Goal: Transaction & Acquisition: Download file/media

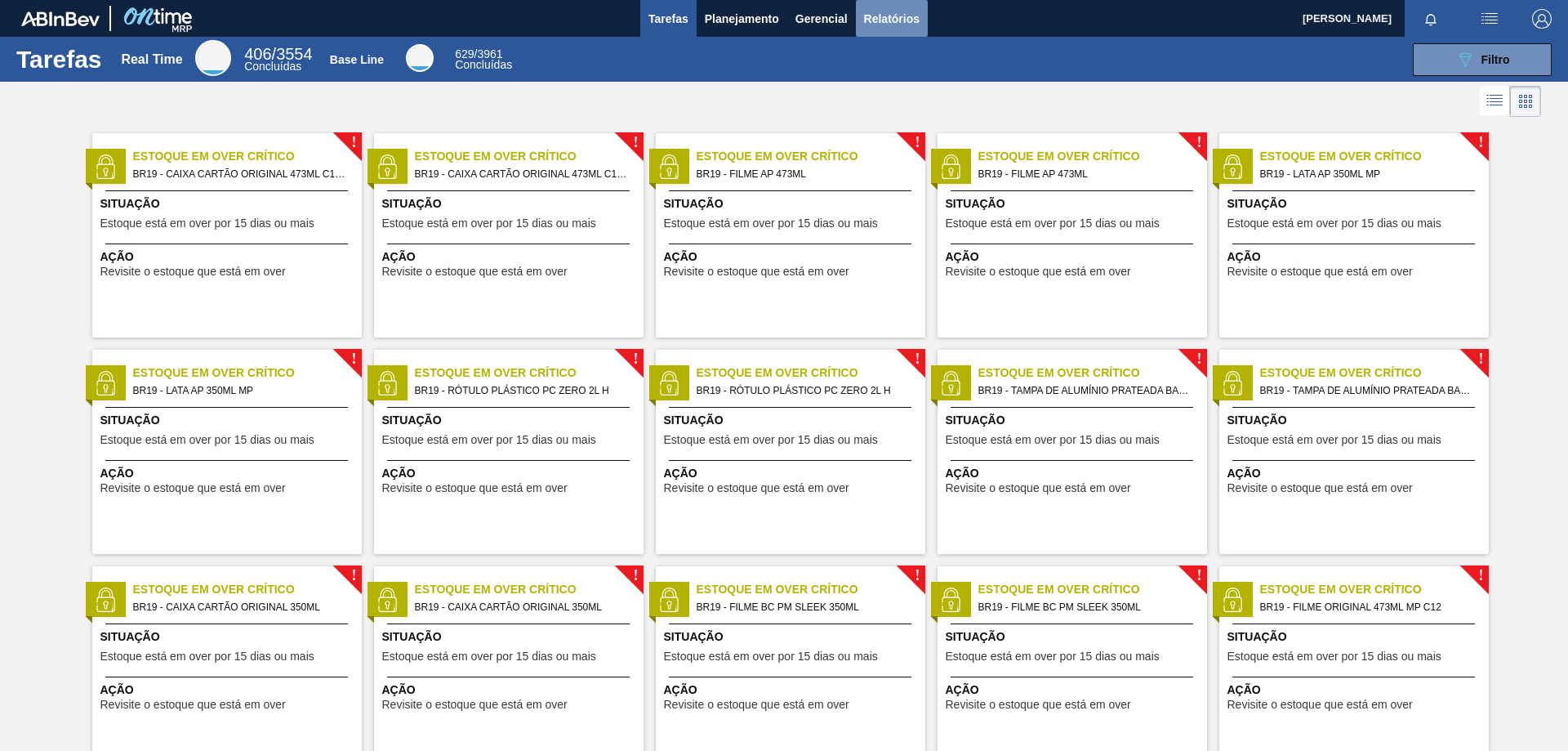
click at [900, 10] on span "Relatórios" at bounding box center [891, 19] width 55 height 20
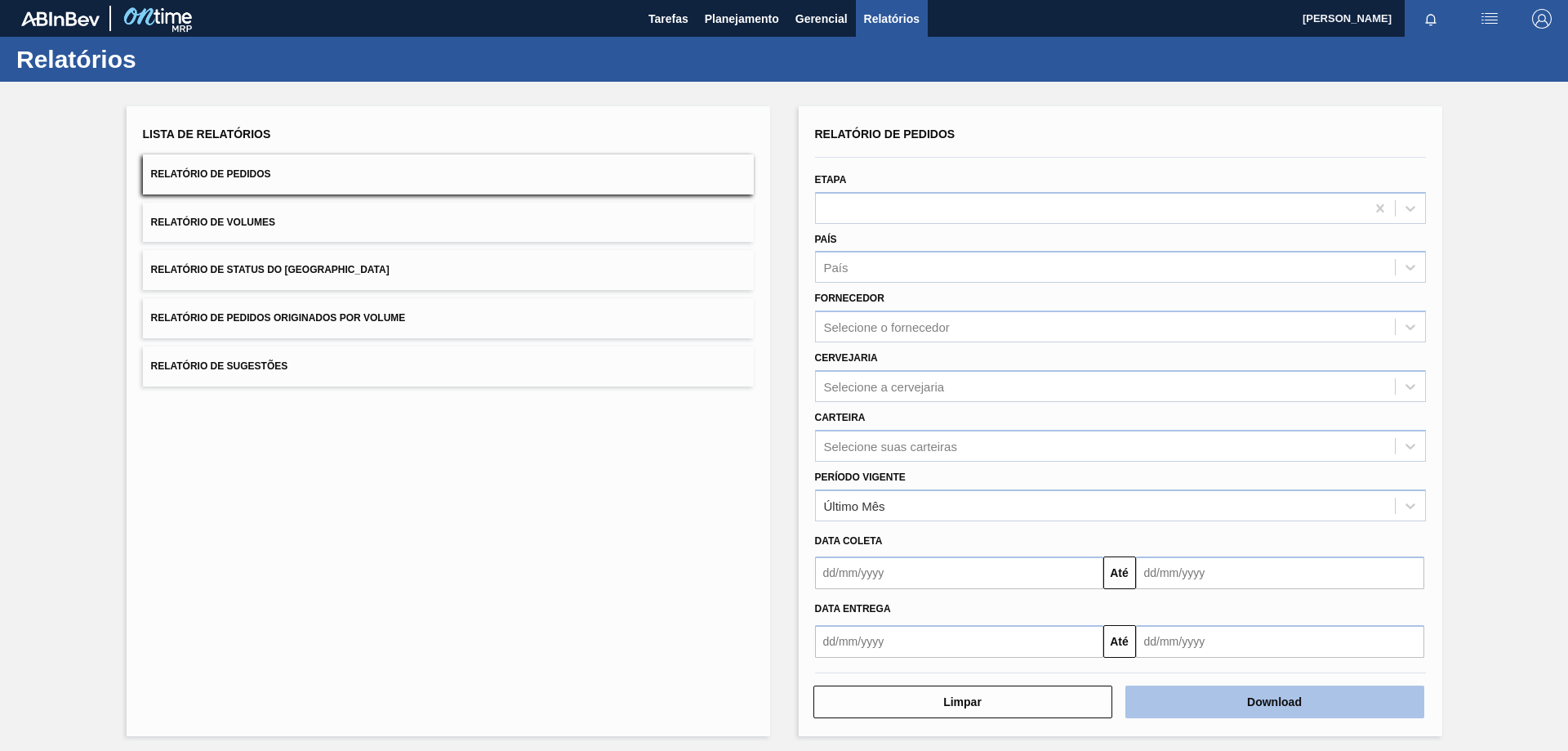
click at [1287, 701] on button "Download" at bounding box center [1275, 702] width 299 height 33
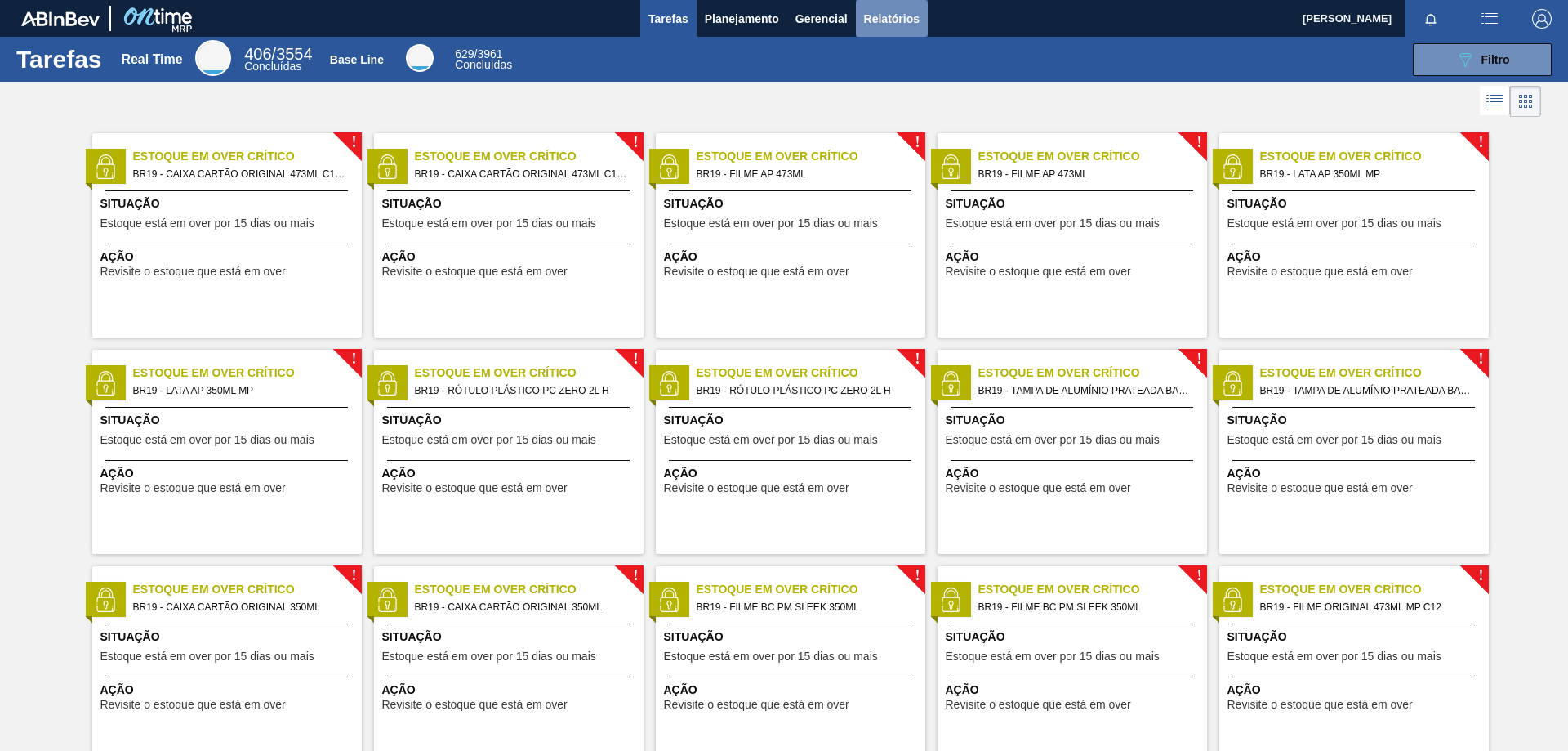
click at [879, 21] on span "Relatórios" at bounding box center [891, 19] width 55 height 20
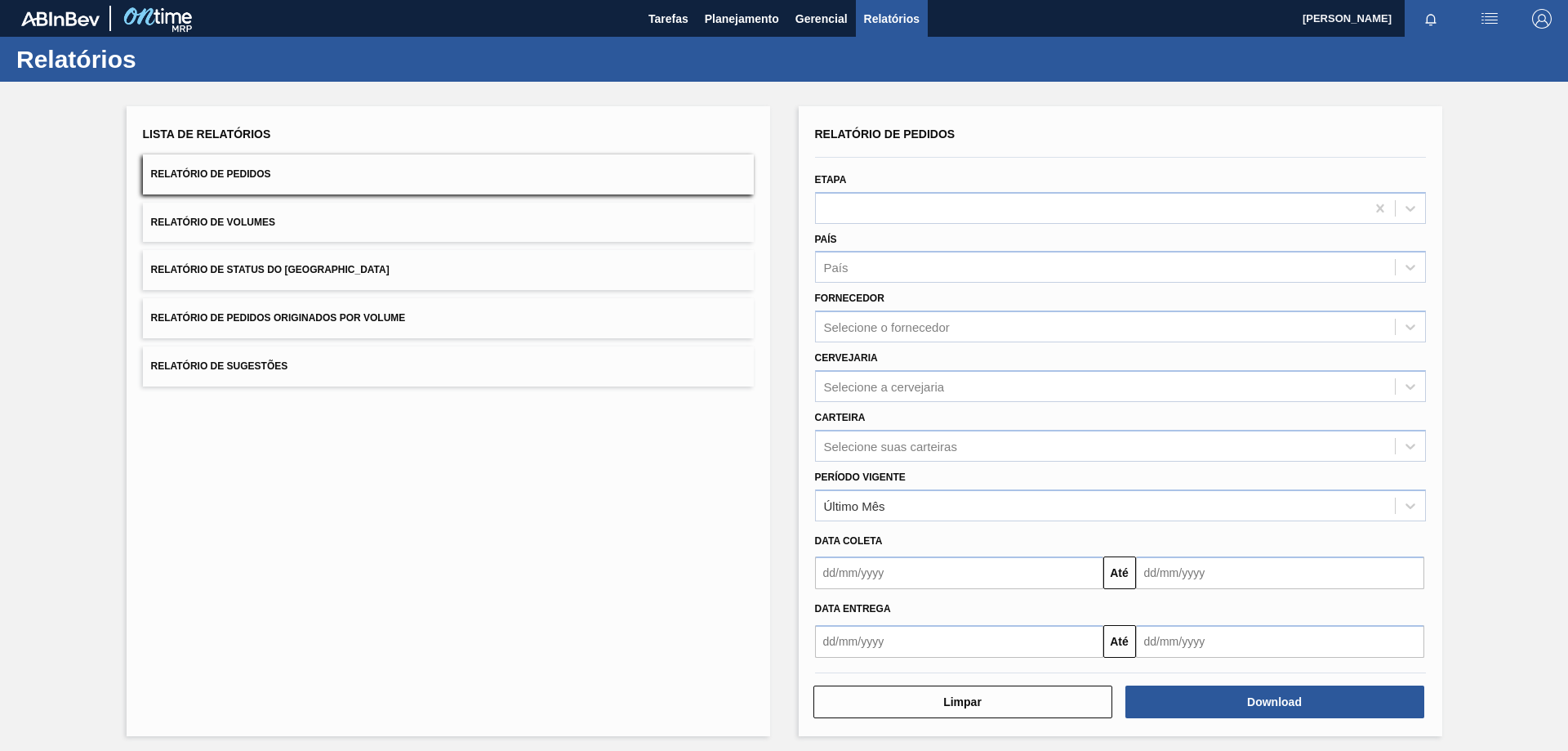
click at [306, 223] on button "Relatório de Volumes" at bounding box center [448, 222] width 611 height 40
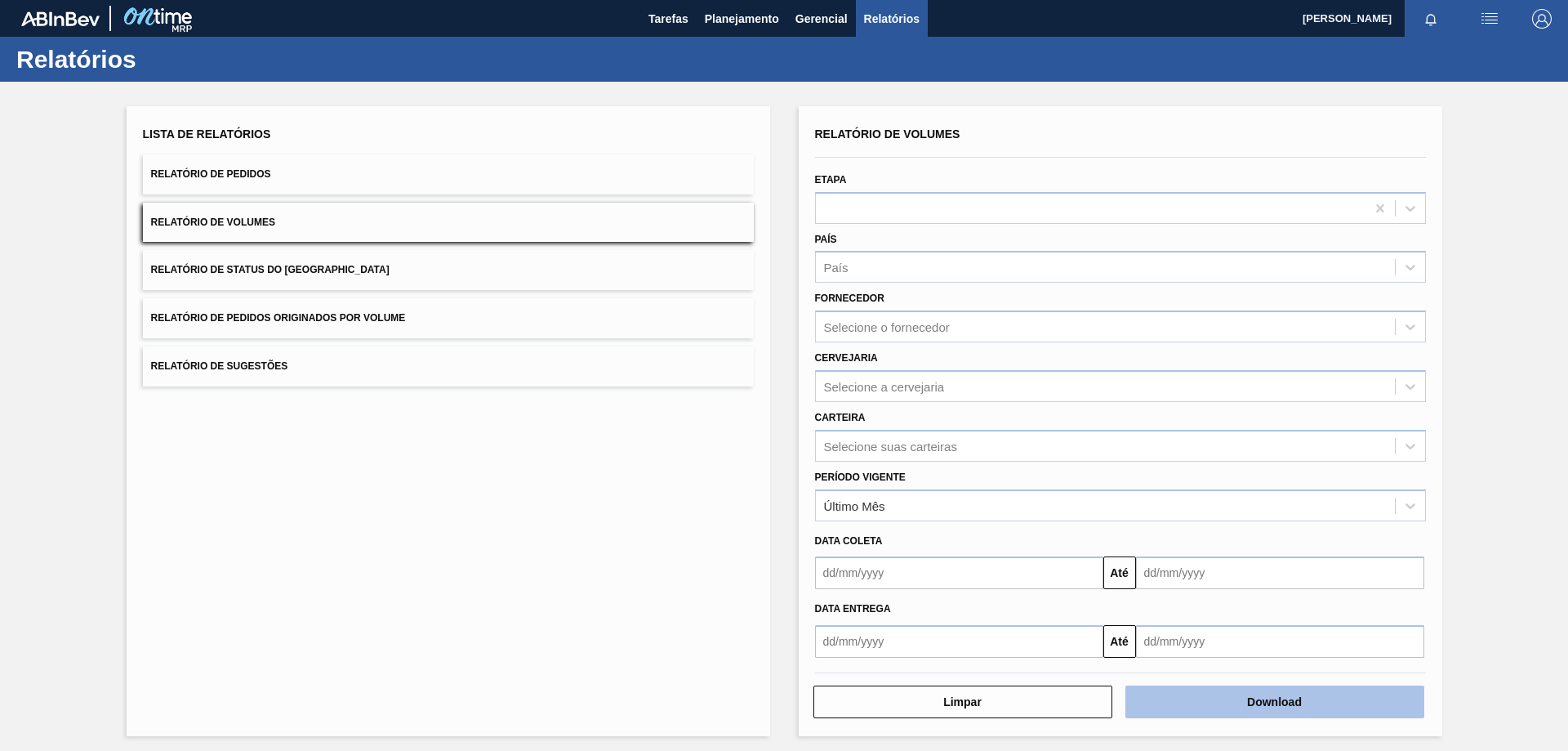
click at [1194, 701] on button "Download" at bounding box center [1275, 702] width 299 height 33
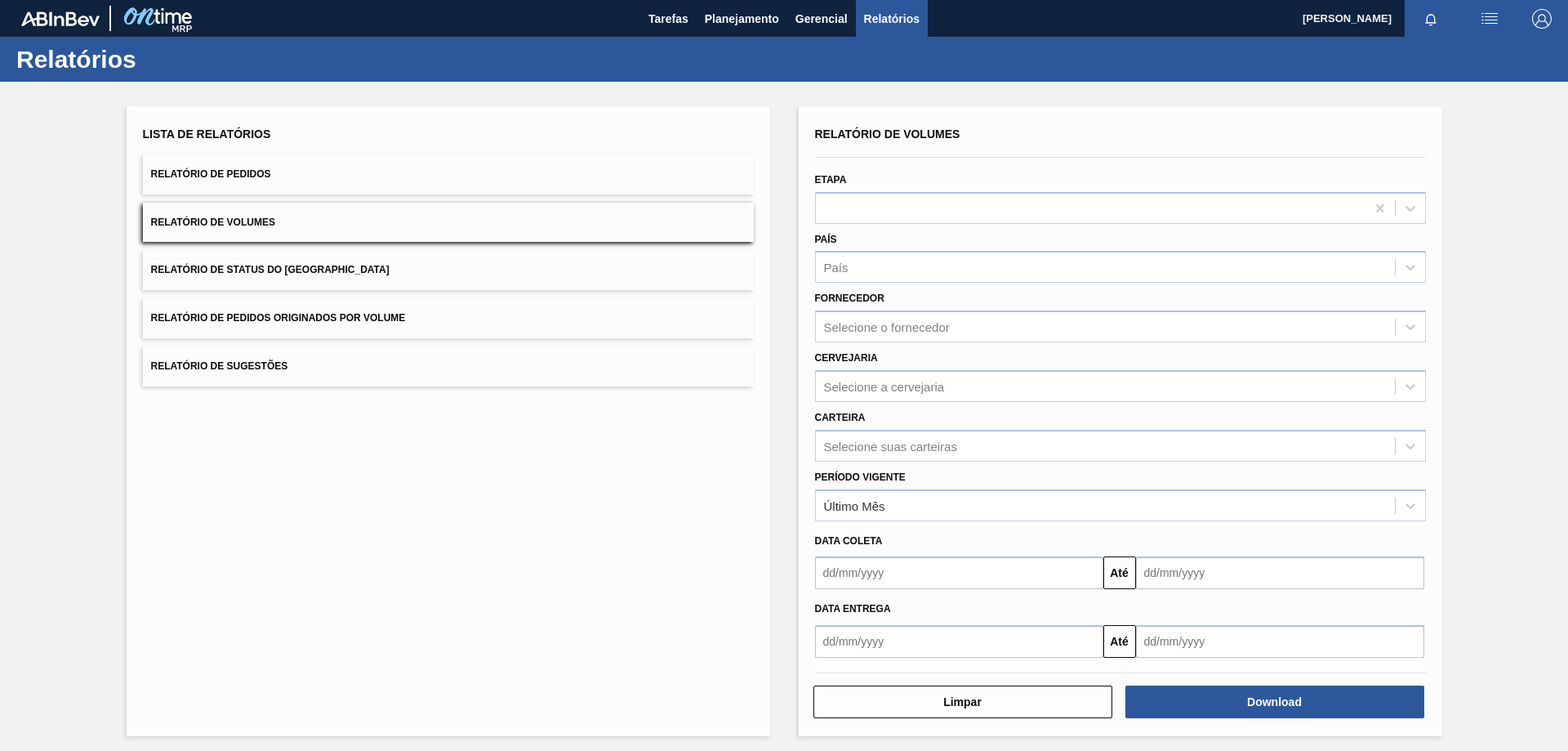
click at [1518, 237] on div "Lista de Relatórios Relatório de Pedidos Relatório de Volumes Relatório de Stat…" at bounding box center [784, 419] width 1568 height 675
